Goal: Feedback & Contribution: Submit feedback/report problem

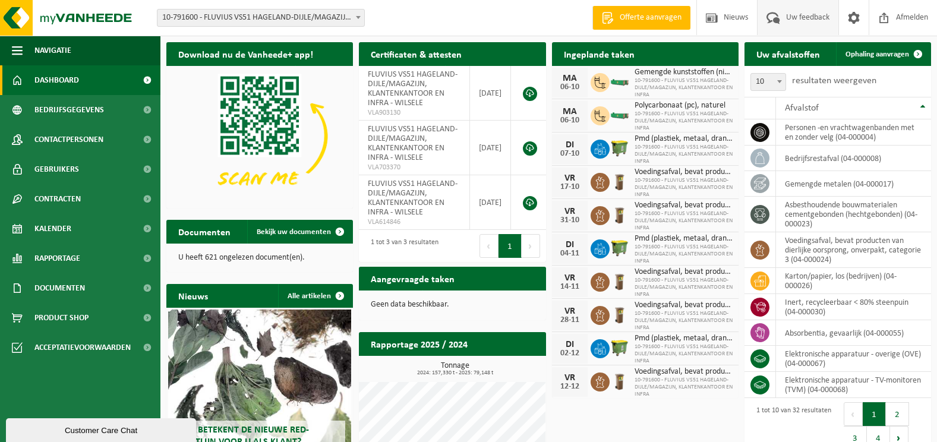
click at [787, 14] on span "Uw feedback" at bounding box center [807, 17] width 49 height 35
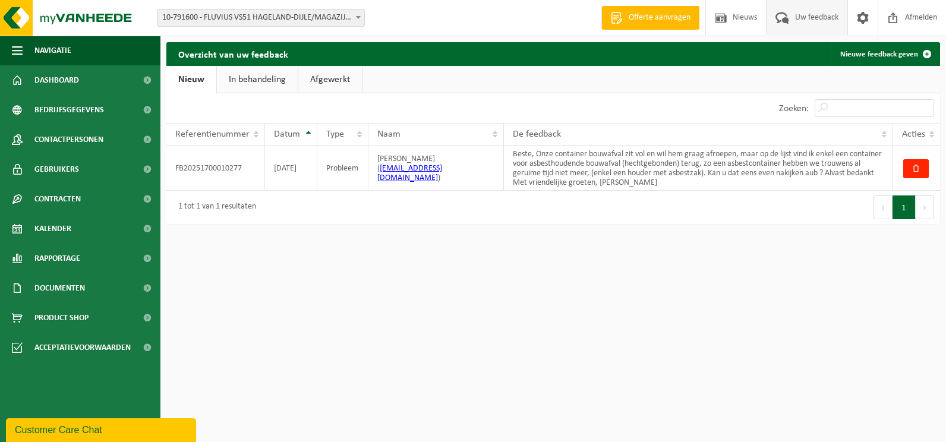
click at [262, 83] on link "In behandeling" at bounding box center [257, 79] width 81 height 27
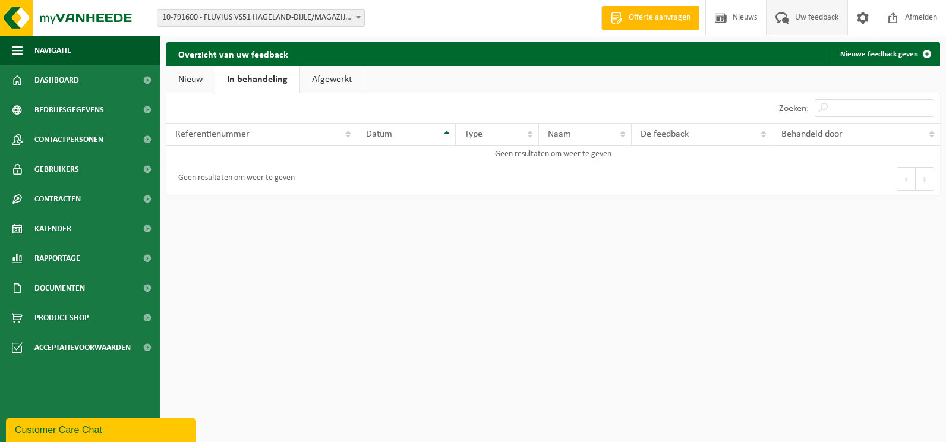
click at [324, 77] on link "Afgewerkt" at bounding box center [332, 79] width 64 height 27
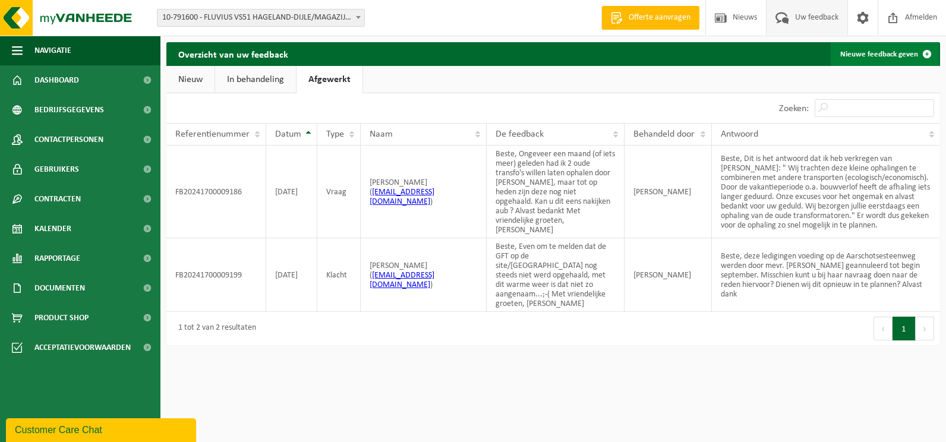
click at [924, 51] on span at bounding box center [927, 54] width 24 height 24
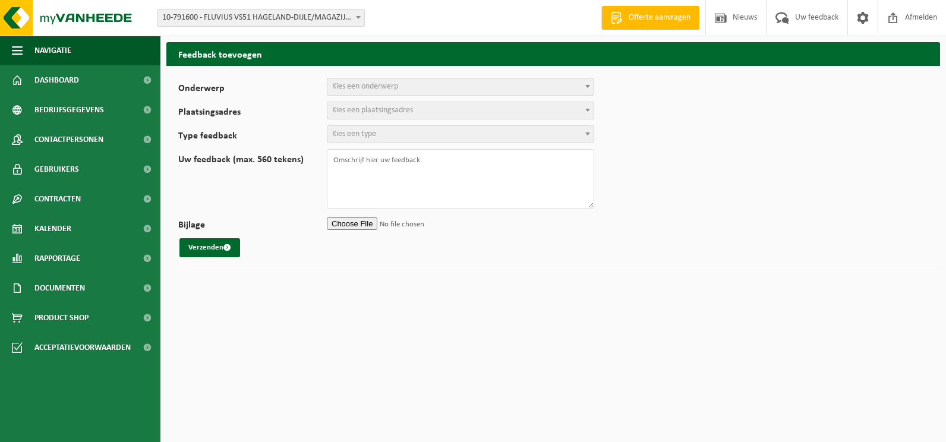
select select
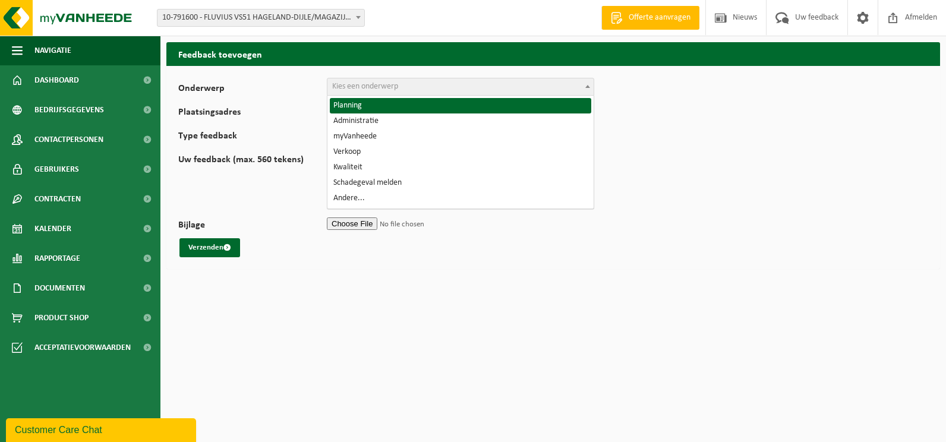
click at [583, 88] on span at bounding box center [588, 85] width 12 height 15
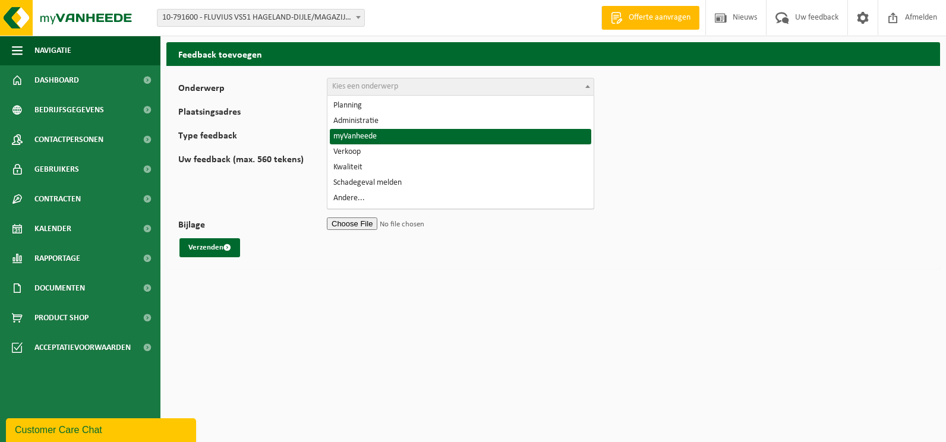
select select "11"
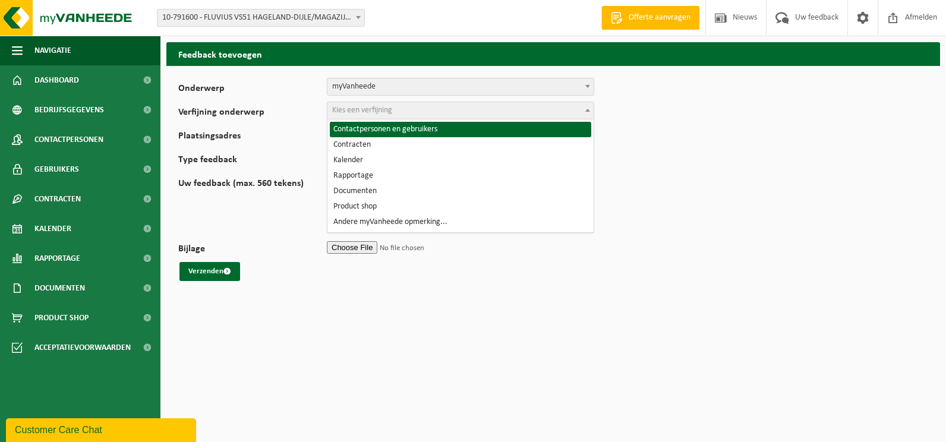
click at [590, 109] on span at bounding box center [588, 109] width 12 height 15
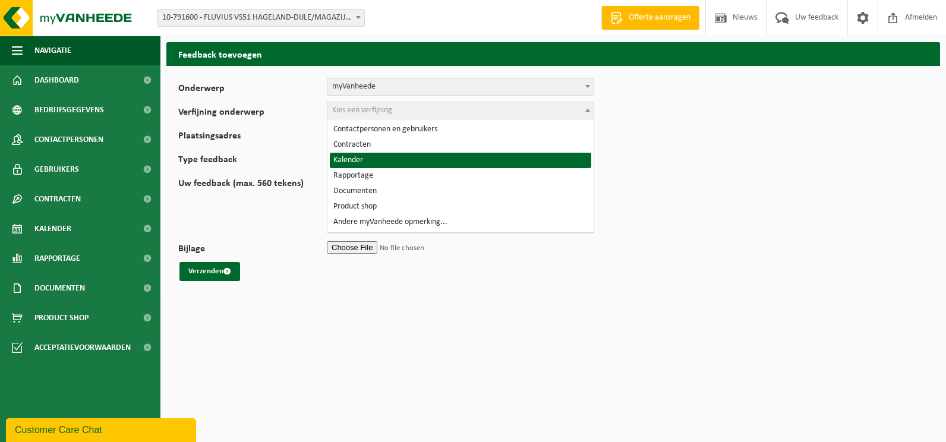
select select "14"
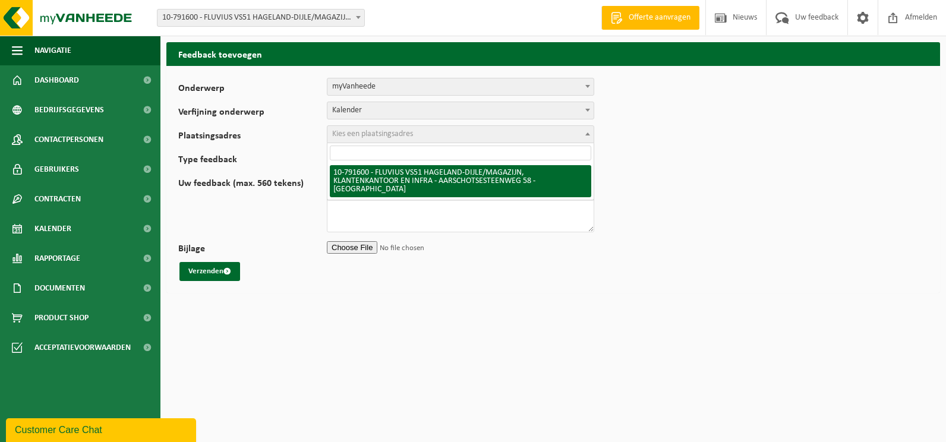
click at [589, 132] on b at bounding box center [587, 133] width 5 height 3
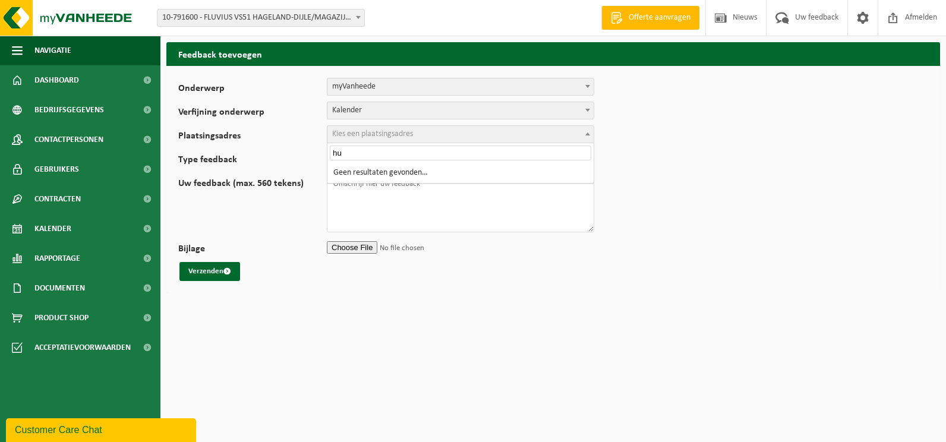
type input "h"
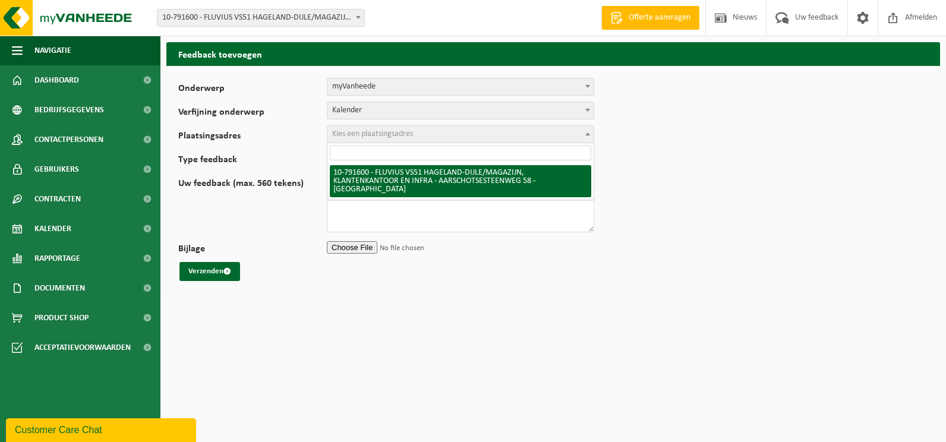
select select "30267"
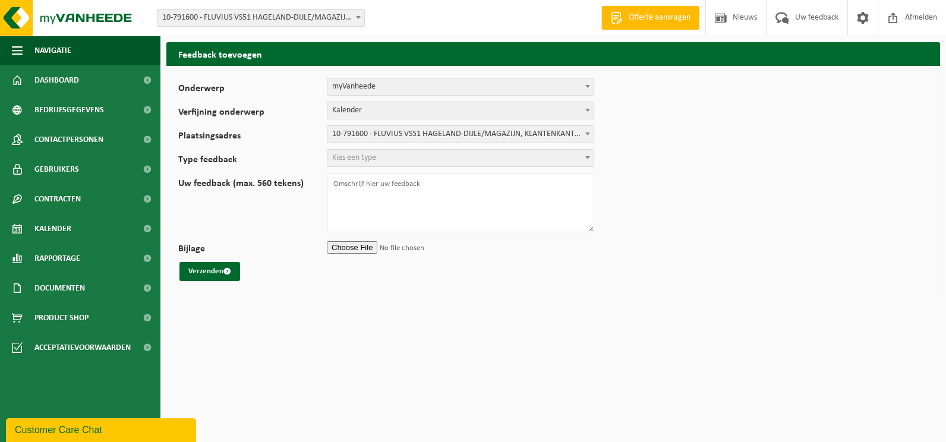
click at [586, 156] on span at bounding box center [588, 157] width 12 height 15
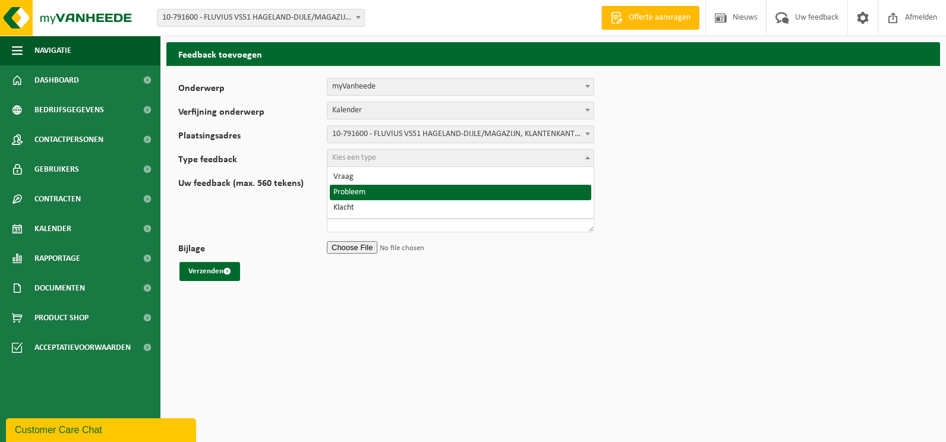
select select "ISS"
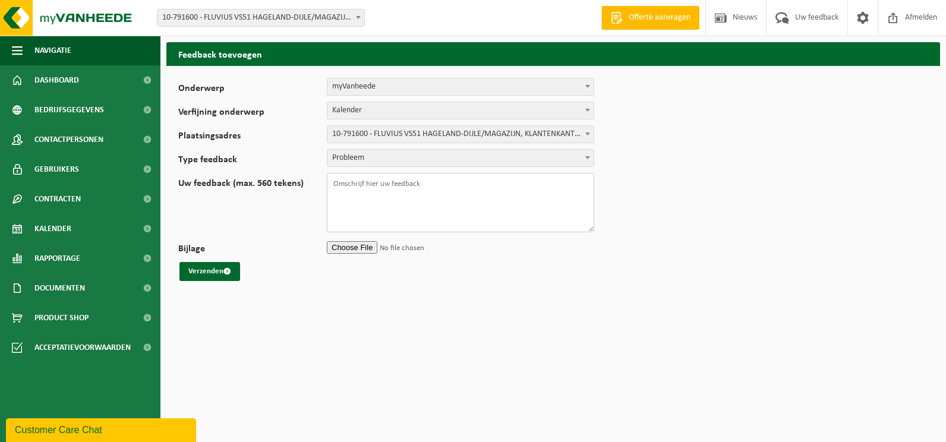
click at [337, 187] on textarea "Uw feedback (max. 560 tekens)" at bounding box center [460, 202] width 267 height 59
click at [484, 201] on textarea "Beste, Bij ons ophaalpunt in [GEOGRAPHIC_DATA] heeft men daar het ledigen van 2…" at bounding box center [460, 202] width 267 height 59
click at [367, 211] on textarea "Beste, Bij ons ophaalpunt in [GEOGRAPHIC_DATA] heeft men het ledigen van 2 cont…" at bounding box center [460, 202] width 267 height 59
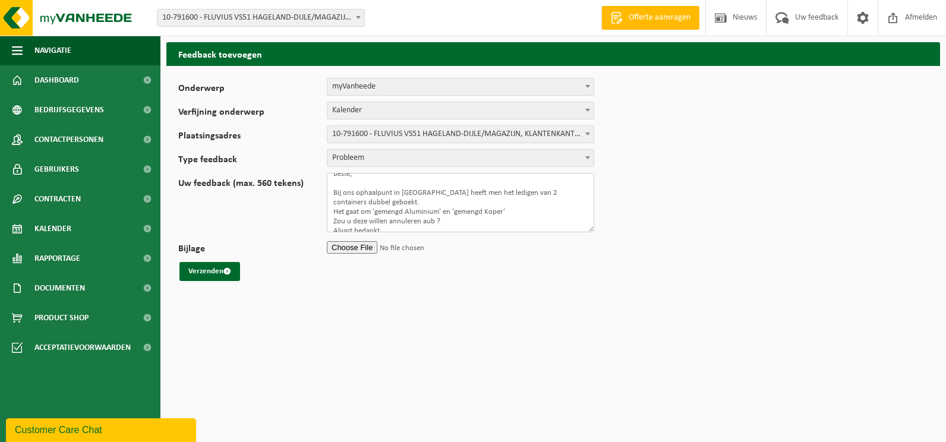
scroll to position [19, 0]
click at [468, 184] on textarea "Beste, Bij ons ophaalpunt in [GEOGRAPHIC_DATA] heeft men het ledigen van 2 cont…" at bounding box center [460, 202] width 267 height 59
click at [468, 184] on textarea "Beste, Bij ons ophaalpunt in [GEOGRAPHIC_DATA] heeft men voor het ledigen van 2…" at bounding box center [460, 202] width 267 height 59
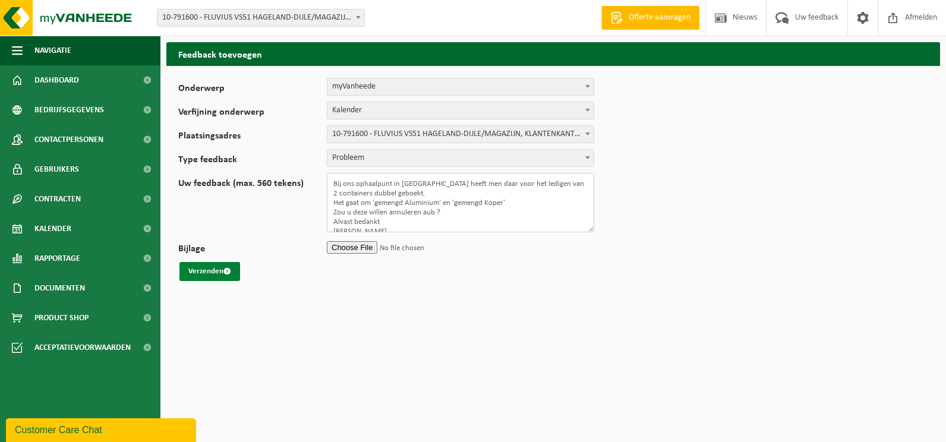
type textarea "Beste, Bij ons ophaalpunt in [GEOGRAPHIC_DATA] heeft men daar voor het ledigen …"
click at [200, 270] on button "Verzenden" at bounding box center [209, 271] width 61 height 19
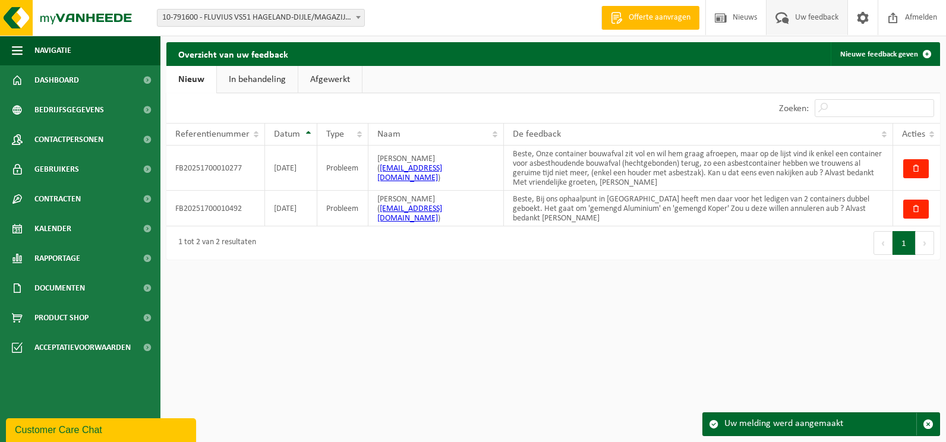
click at [795, 423] on div "Uw melding werd aangemaakt" at bounding box center [820, 424] width 192 height 23
